Goal: Use online tool/utility: Use online tool/utility

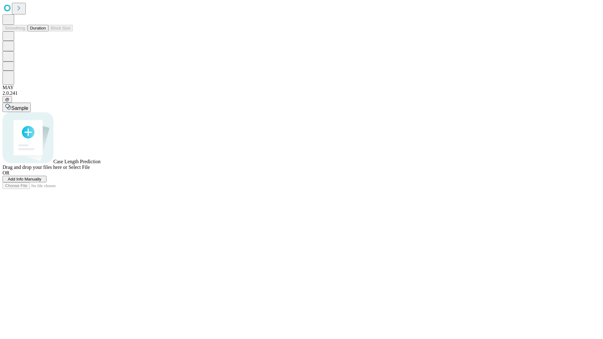
click at [46, 31] on button "Duration" at bounding box center [38, 28] width 21 height 7
click at [28, 105] on span "Sample" at bounding box center [19, 107] width 17 height 5
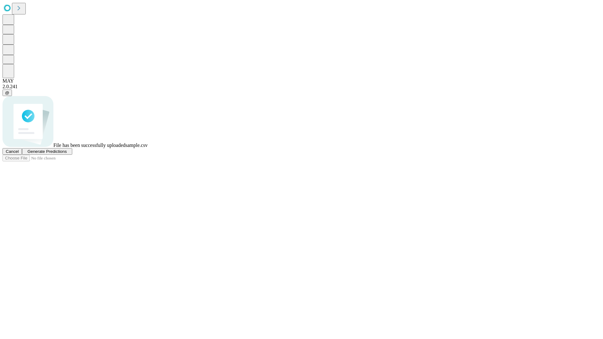
click at [67, 154] on span "Generate Predictions" at bounding box center [46, 151] width 39 height 5
